Goal: Communication & Community: Share content

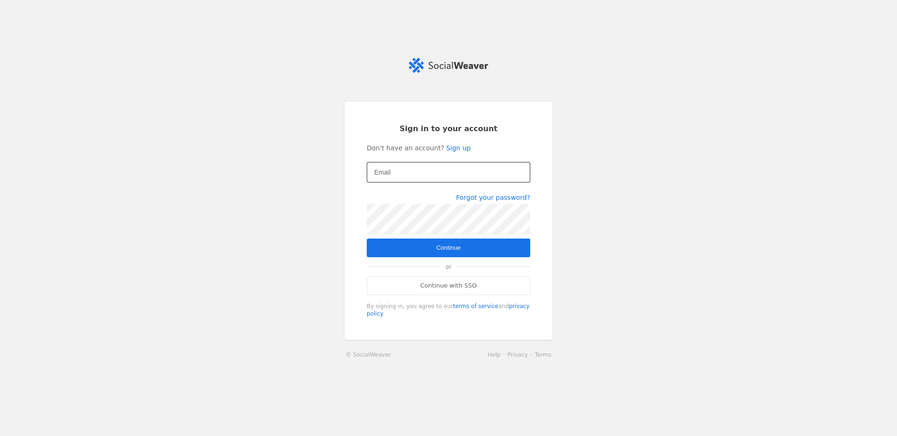
click at [389, 167] on mat-label "Email" at bounding box center [382, 172] width 16 height 11
click at [389, 167] on input "Email" at bounding box center [448, 172] width 149 height 11
click at [396, 172] on input "Email" at bounding box center [448, 172] width 149 height 11
type input "[EMAIL_ADDRESS][DOMAIN_NAME]"
click at [442, 248] on span "Continue" at bounding box center [448, 247] width 24 height 9
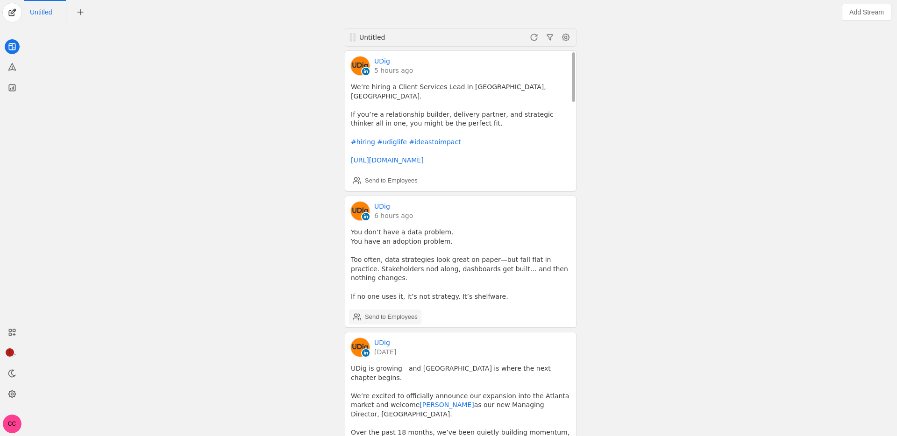
click at [396, 313] on div "Send to Employees" at bounding box center [391, 317] width 53 height 9
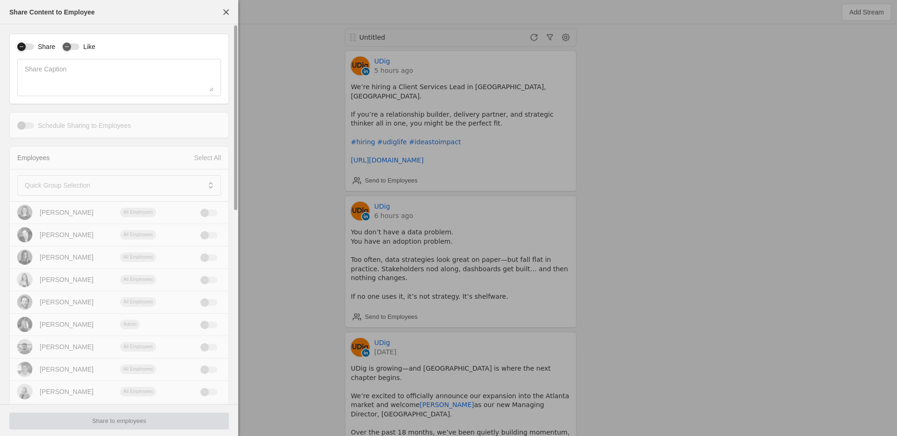
click at [30, 48] on div "button" at bounding box center [25, 46] width 17 height 7
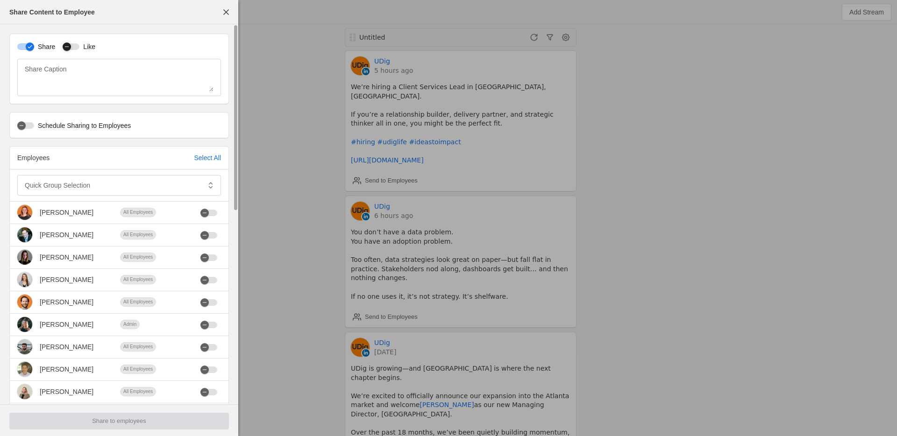
click at [67, 46] on icon "button" at bounding box center [67, 47] width 6 height 6
click at [66, 182] on mat-label "Quick Group Selection" at bounding box center [57, 185] width 65 height 11
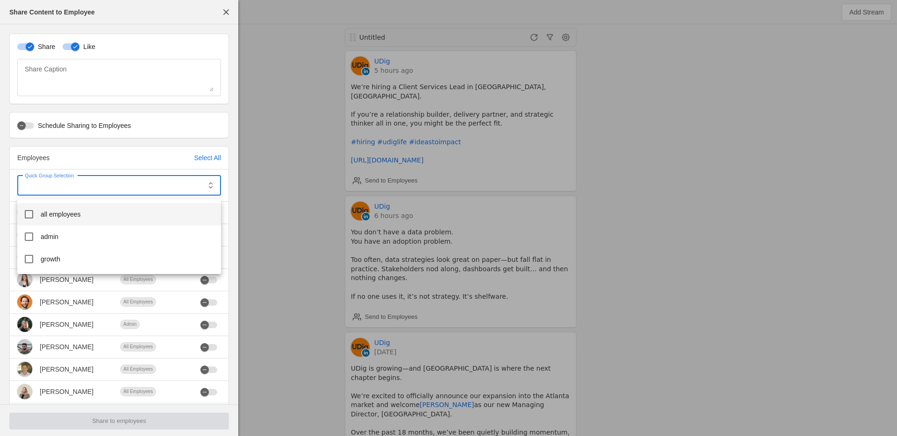
click at [61, 223] on mat-option "all employees" at bounding box center [119, 214] width 204 height 22
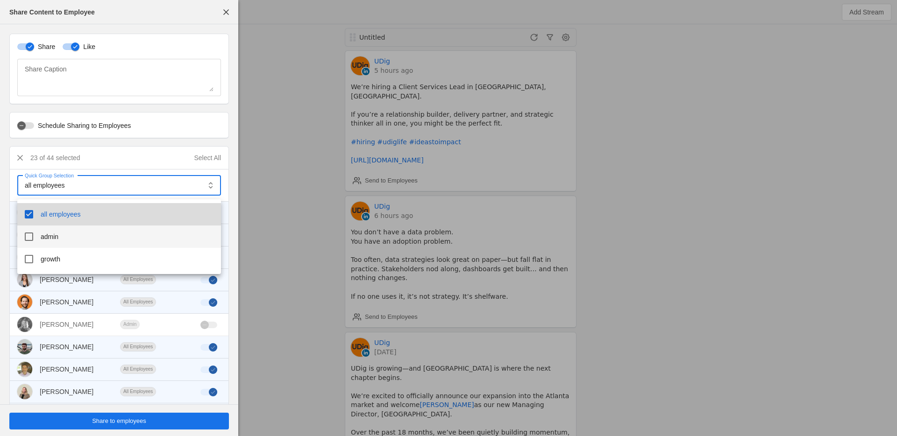
click at [54, 236] on span "admin" at bounding box center [50, 236] width 18 height 9
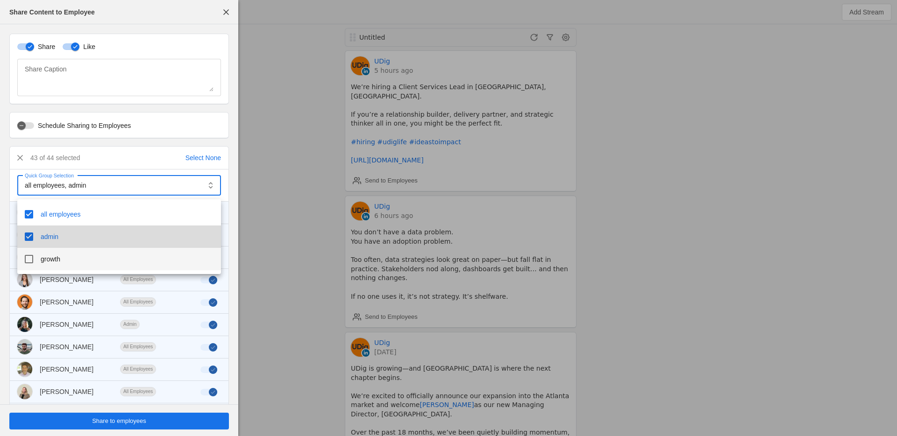
click at [51, 250] on mat-option "growth" at bounding box center [119, 259] width 204 height 22
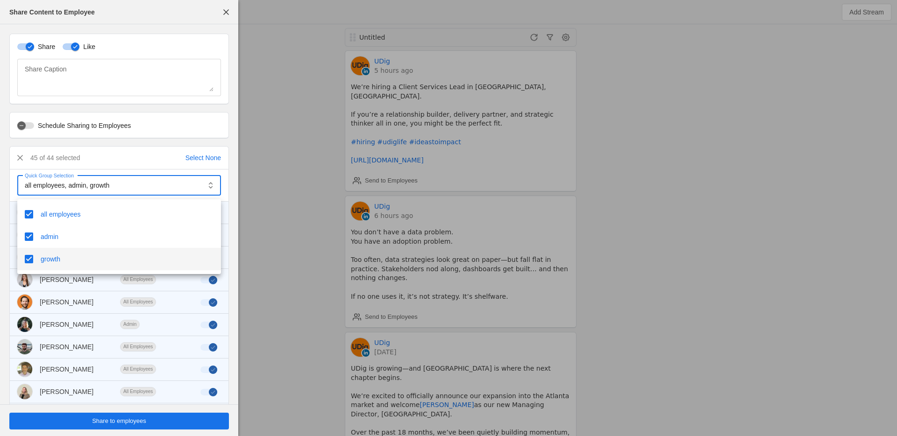
click at [3, 211] on div at bounding box center [448, 218] width 897 height 436
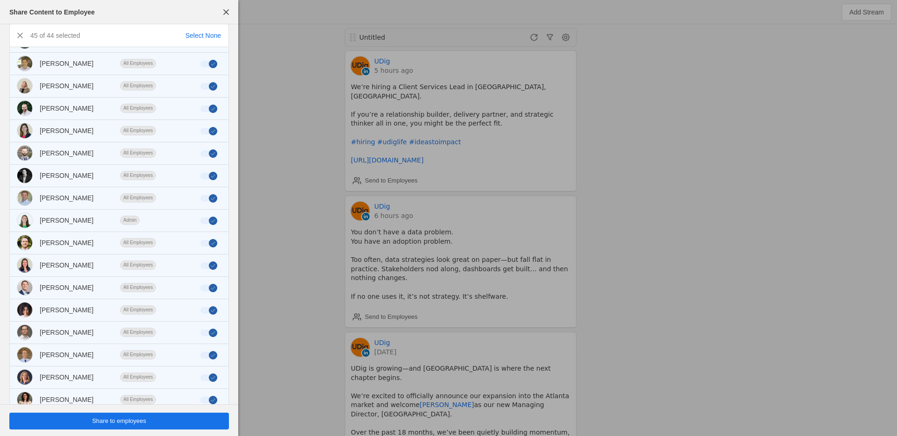
scroll to position [311, 0]
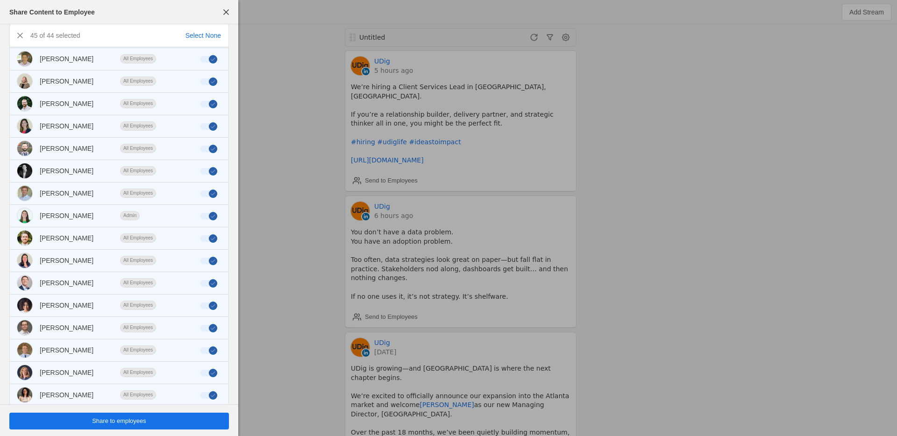
click at [124, 418] on span "Share to employees" at bounding box center [119, 421] width 54 height 9
